Goal: Information Seeking & Learning: Check status

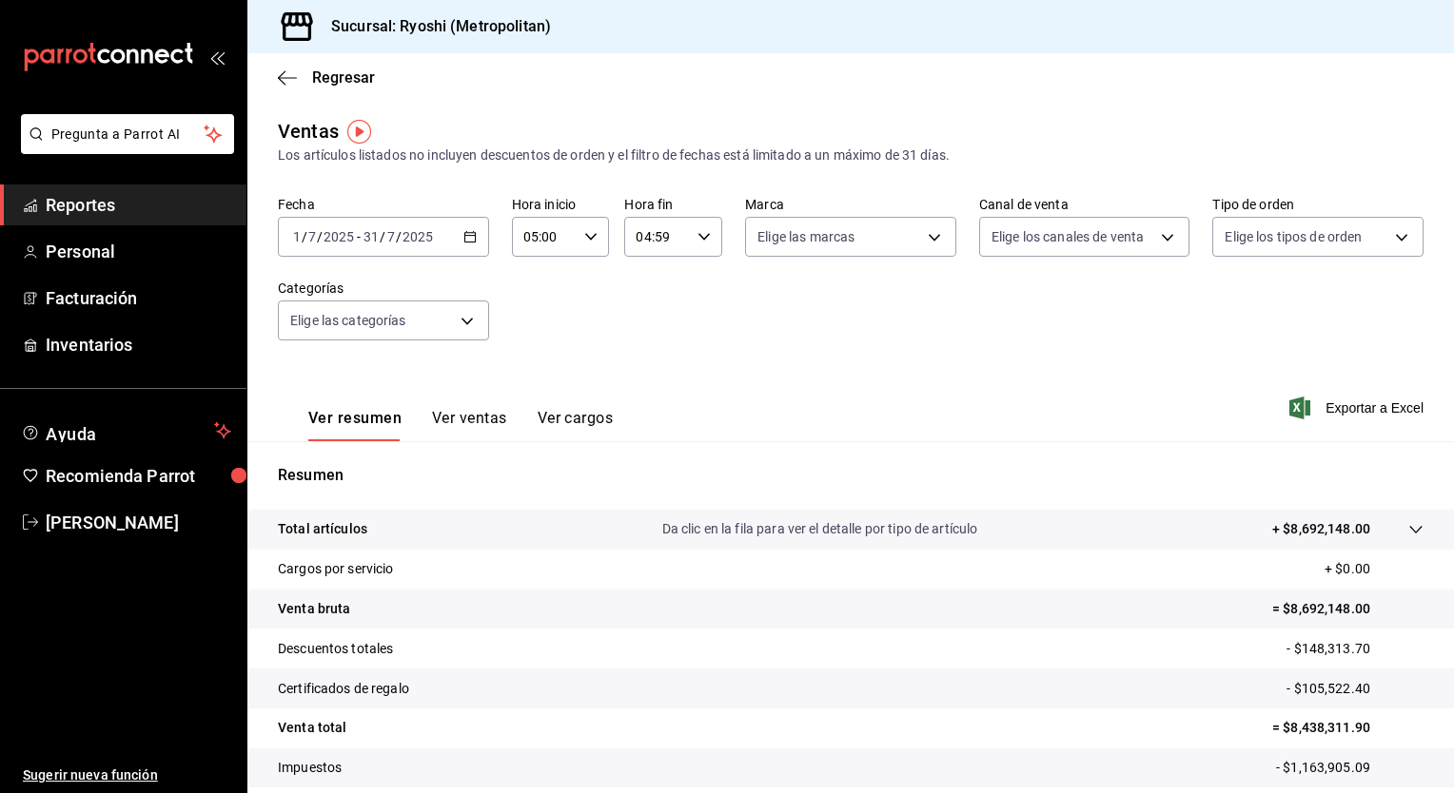
click at [637, 313] on div "Fecha [DATE] [DATE] - [DATE] [DATE] Hora inicio 05:00 Hora inicio Hora fin 04:5…" at bounding box center [850, 279] width 1145 height 167
click at [335, 72] on span "Regresar" at bounding box center [343, 77] width 63 height 18
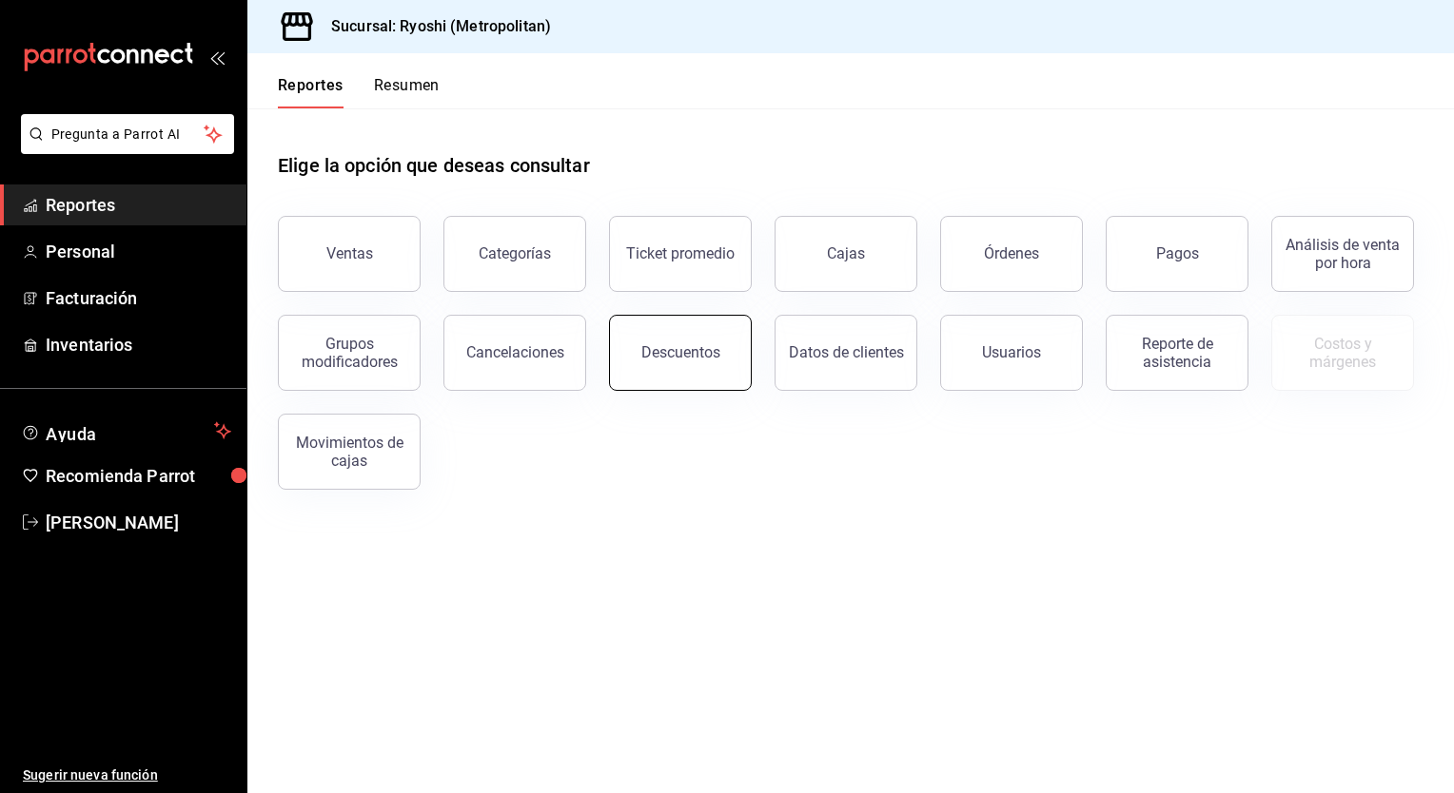
click at [706, 363] on button "Descuentos" at bounding box center [680, 353] width 143 height 76
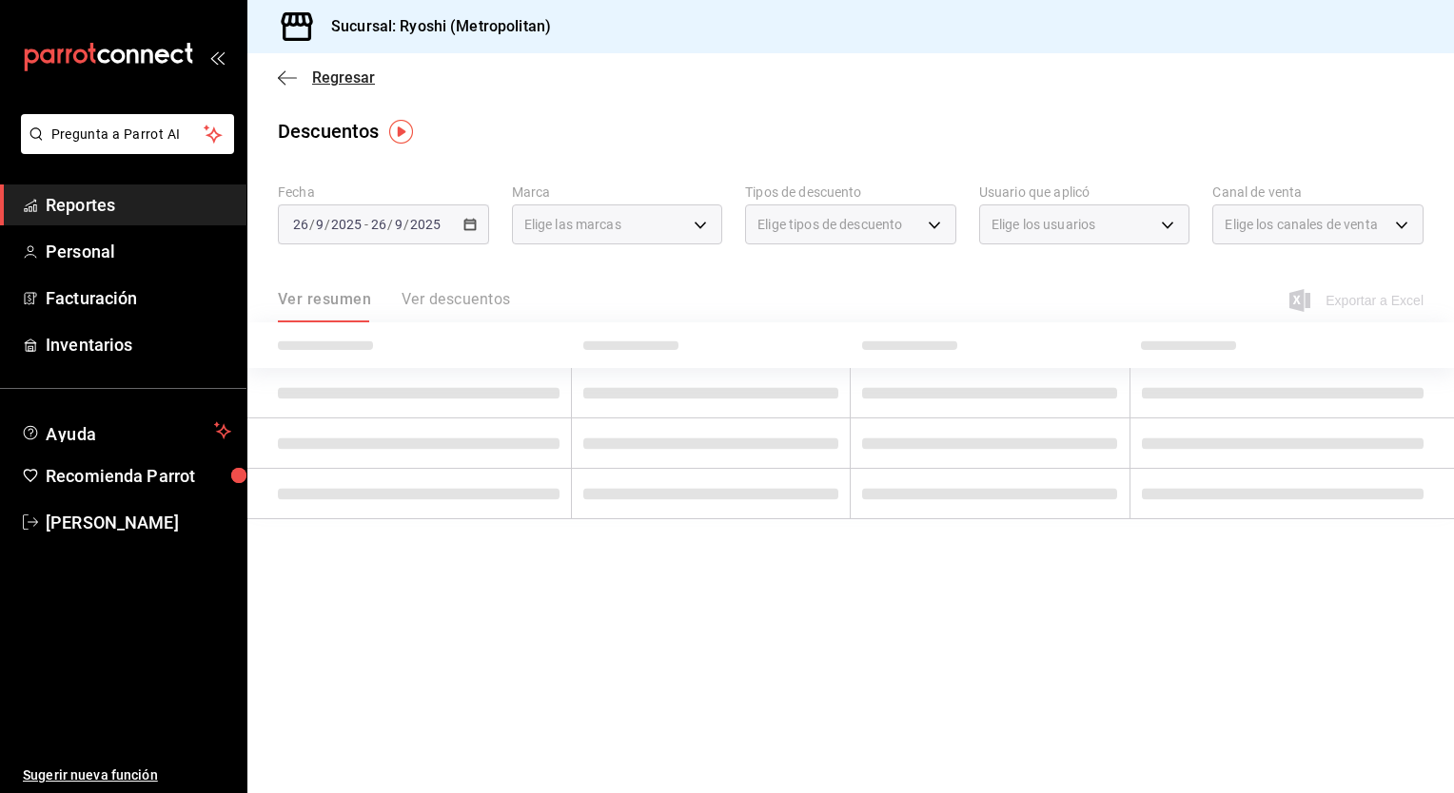
click at [336, 74] on span "Regresar" at bounding box center [343, 77] width 63 height 18
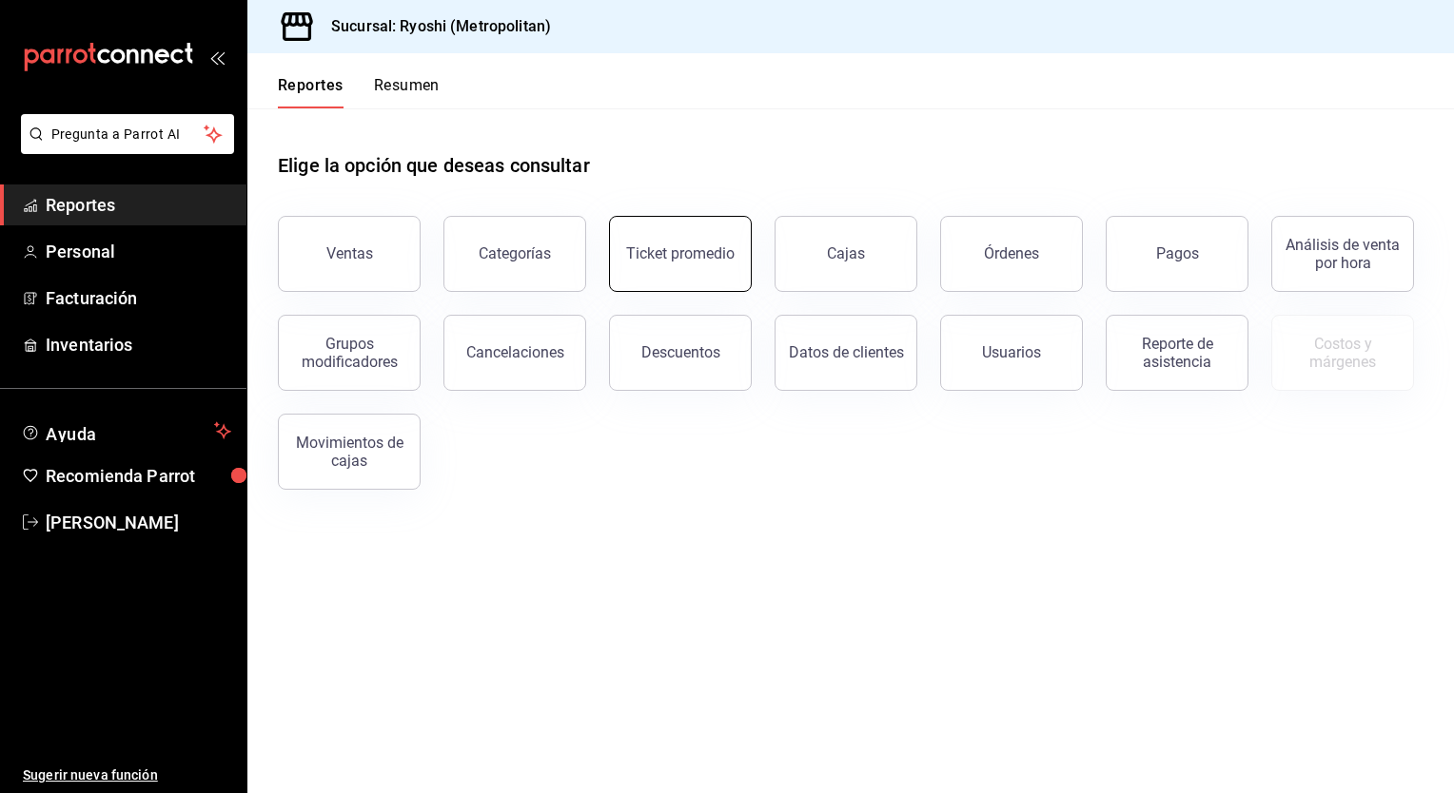
click at [680, 268] on button "Ticket promedio" at bounding box center [680, 254] width 143 height 76
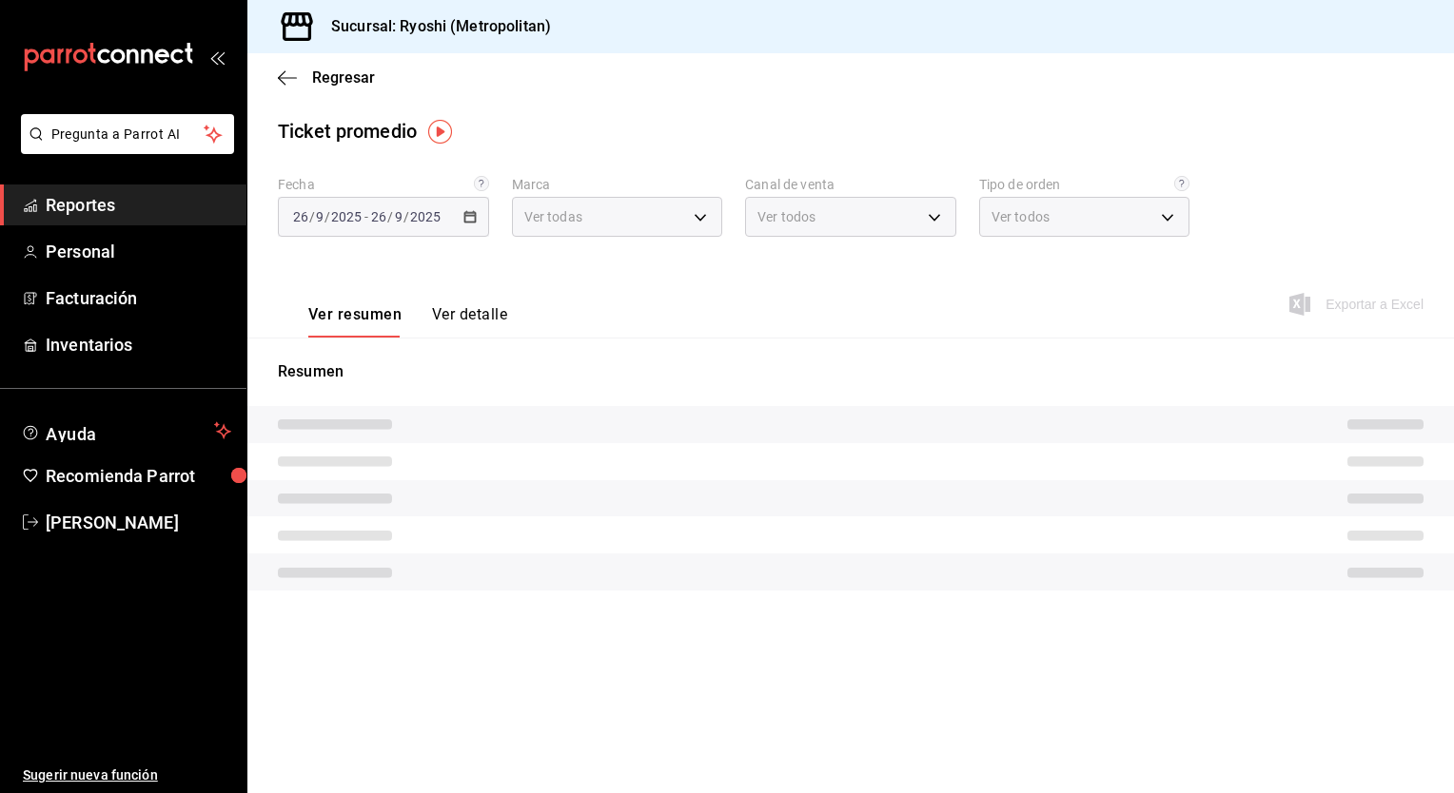
type input "afd8f7e0-6441-4225-b079-3ecb6f1759bb,a0f13850-a6cf-4674-87cd-ec670d2b59b9"
type input "PARROT,UBER_EATS,RAPPI,DIDI_FOOD,ONLINE"
type input "66739285-5da5-466b-8cb0-407c1ed0a2c8,c0a0eaab-5666-47ab-bb2c-041c46edcfe4,3fb15…"
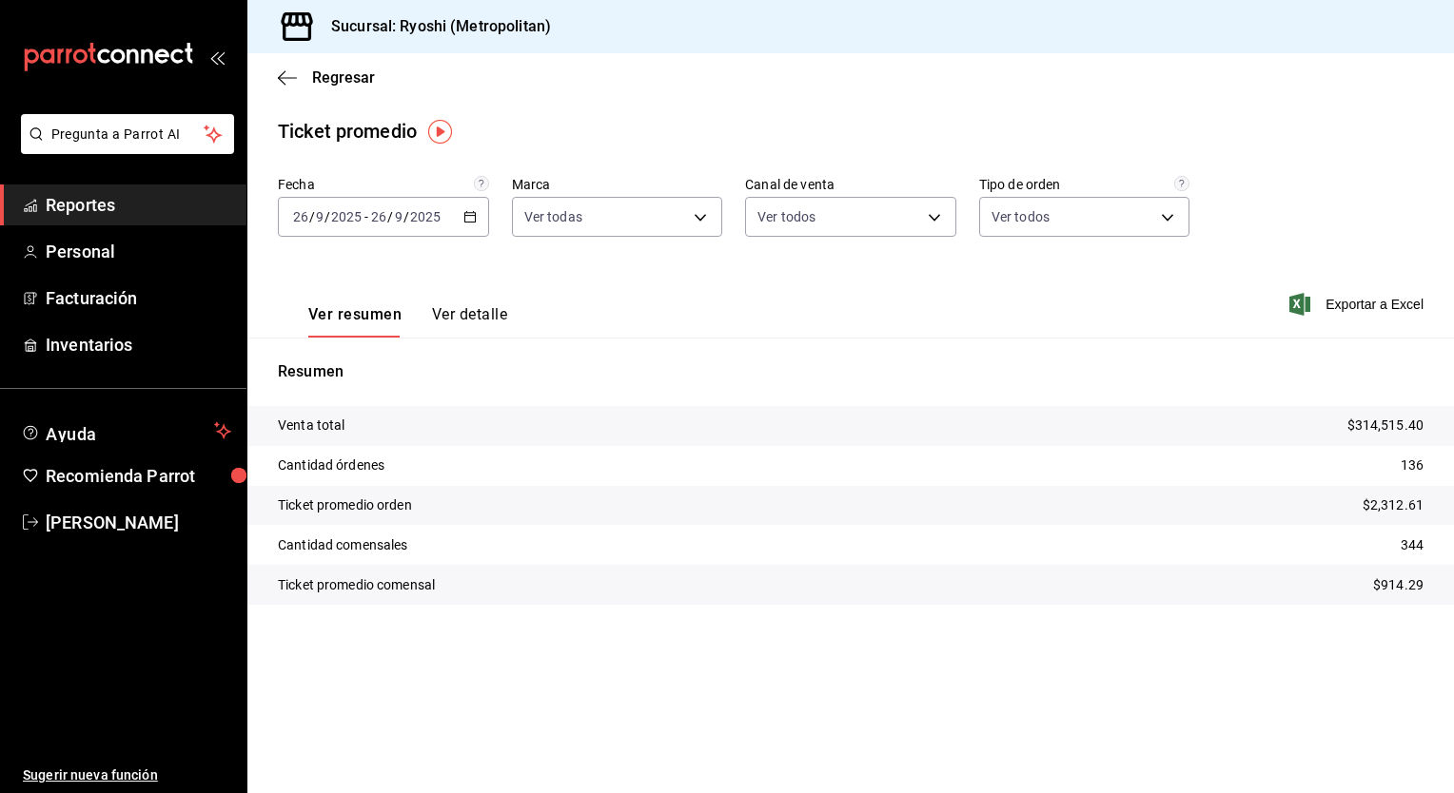
click at [474, 219] on icon "button" at bounding box center [469, 216] width 13 height 13
click at [373, 438] on span "Rango de fechas" at bounding box center [367, 446] width 147 height 20
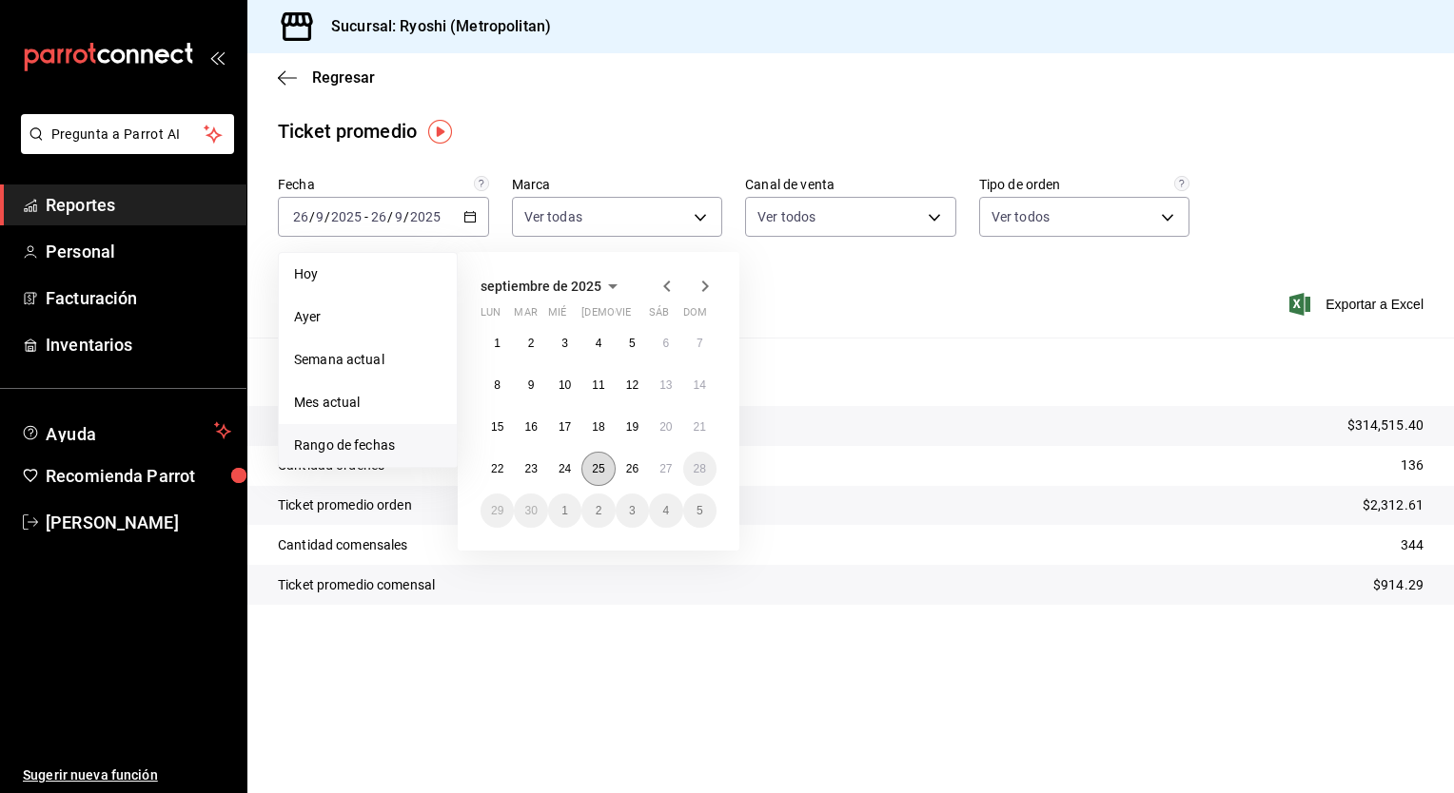
click at [597, 472] on abbr "25" at bounding box center [598, 468] width 12 height 13
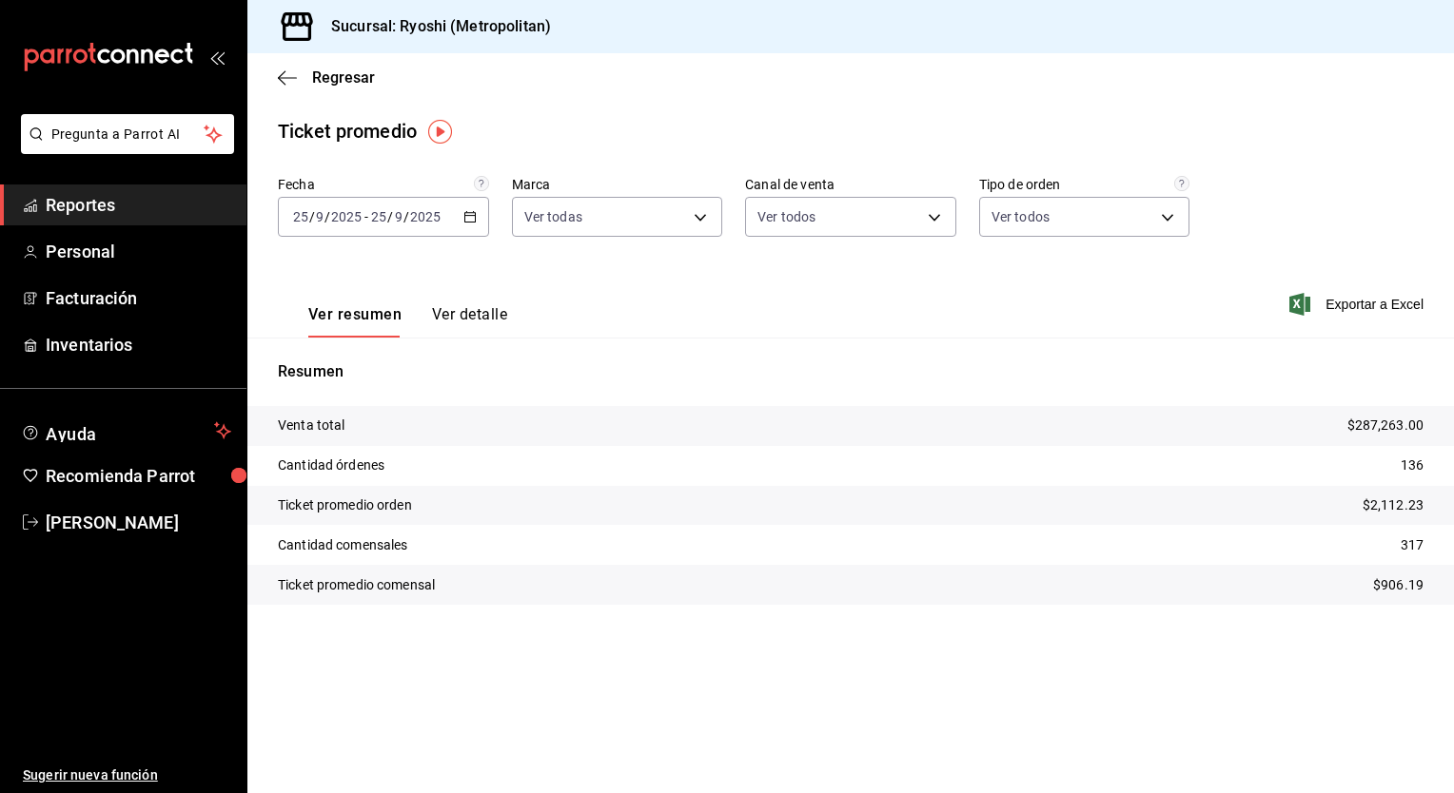
click at [727, 341] on div "Resumen Venta total $287,263.00 Cantidad órdenes 136 Ticket promedio orden $2,1…" at bounding box center [850, 483] width 1206 height 290
